Goal: Task Accomplishment & Management: Use online tool/utility

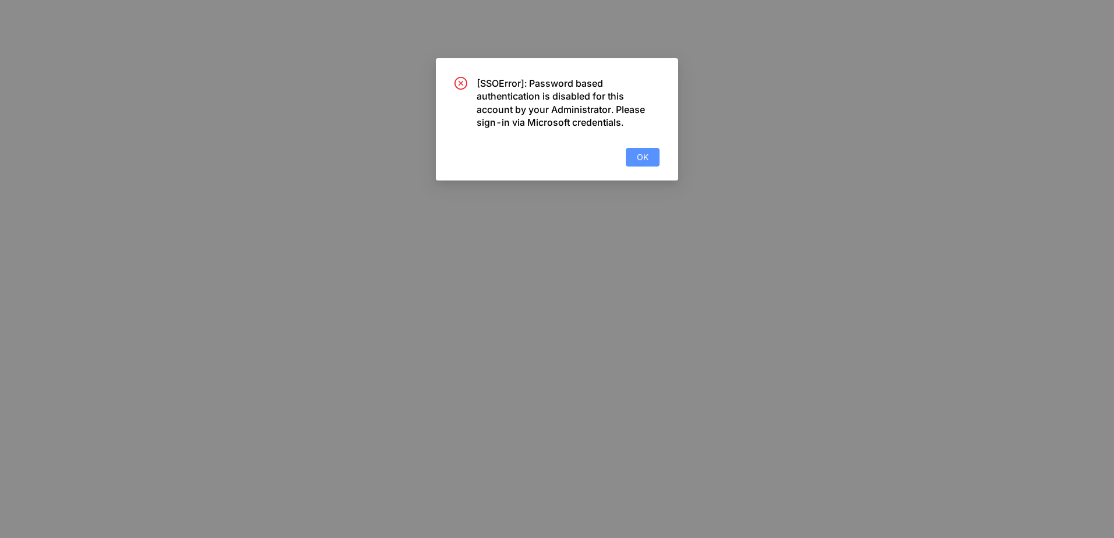
click at [650, 157] on button "OK" at bounding box center [643, 157] width 34 height 19
